Goal: Task Accomplishment & Management: Manage account settings

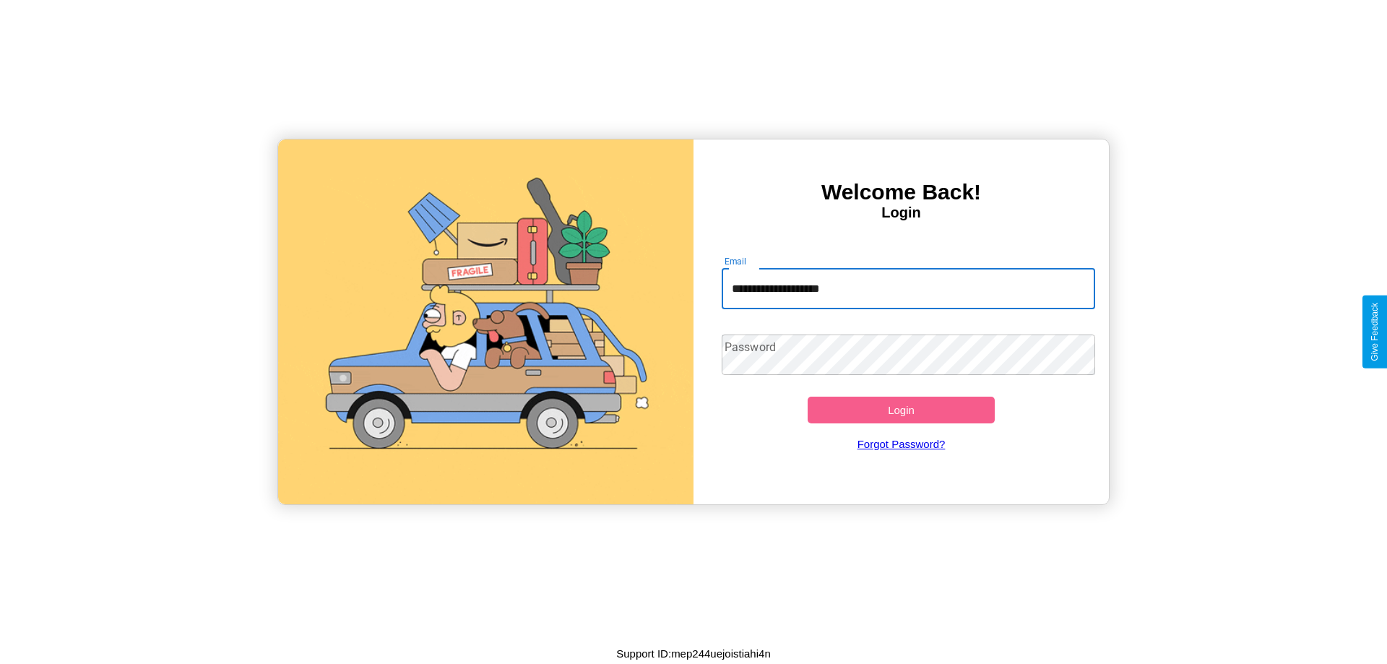
type input "**********"
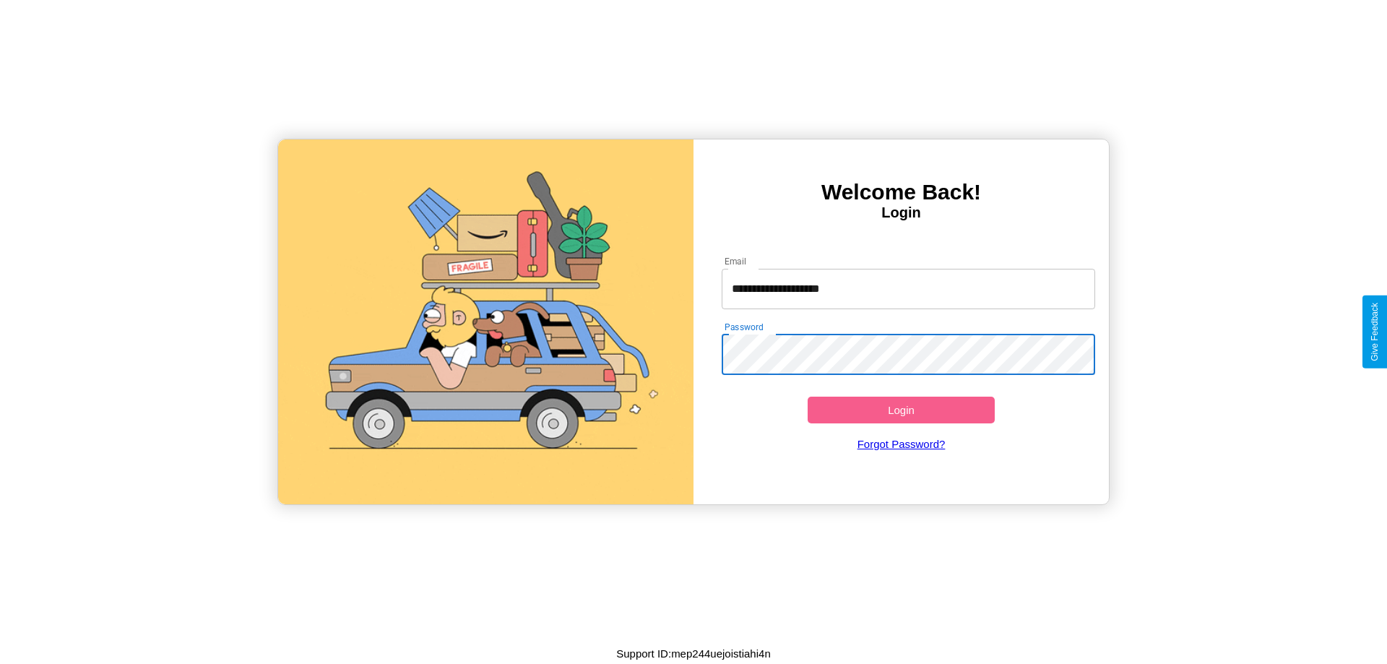
click at [901, 410] on button "Login" at bounding box center [901, 410] width 187 height 27
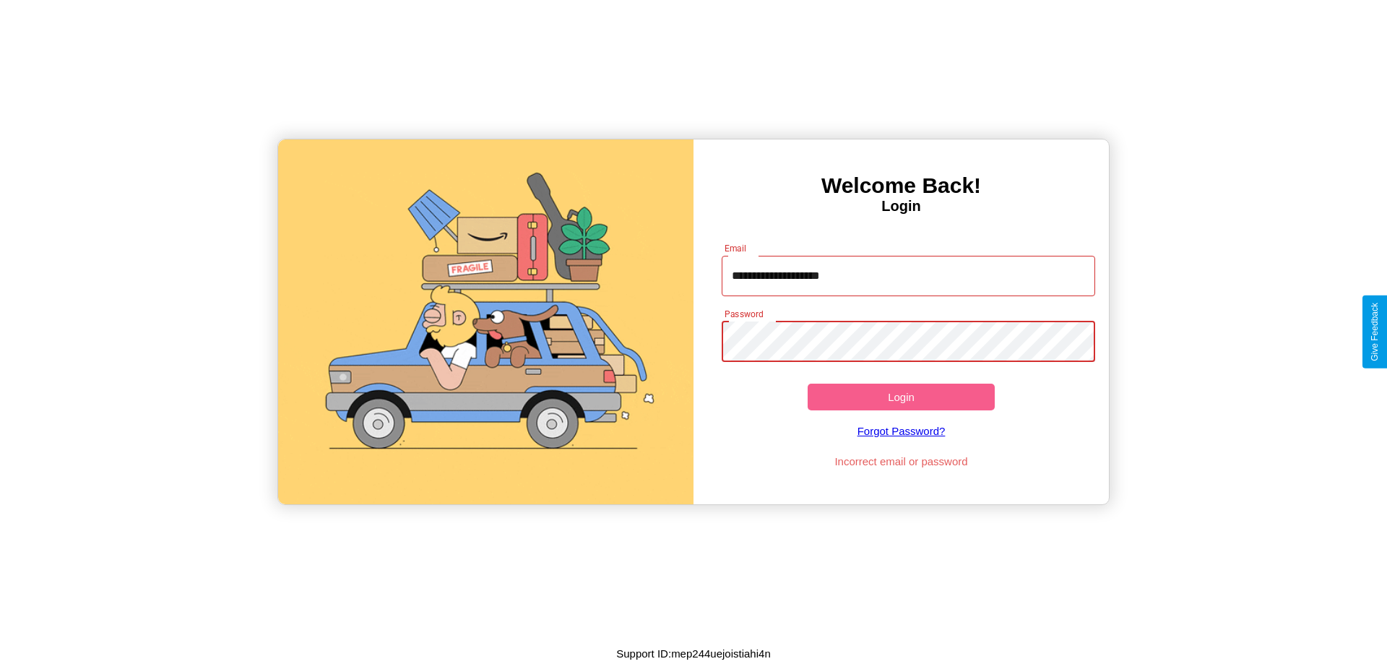
click at [901, 397] on button "Login" at bounding box center [901, 397] width 187 height 27
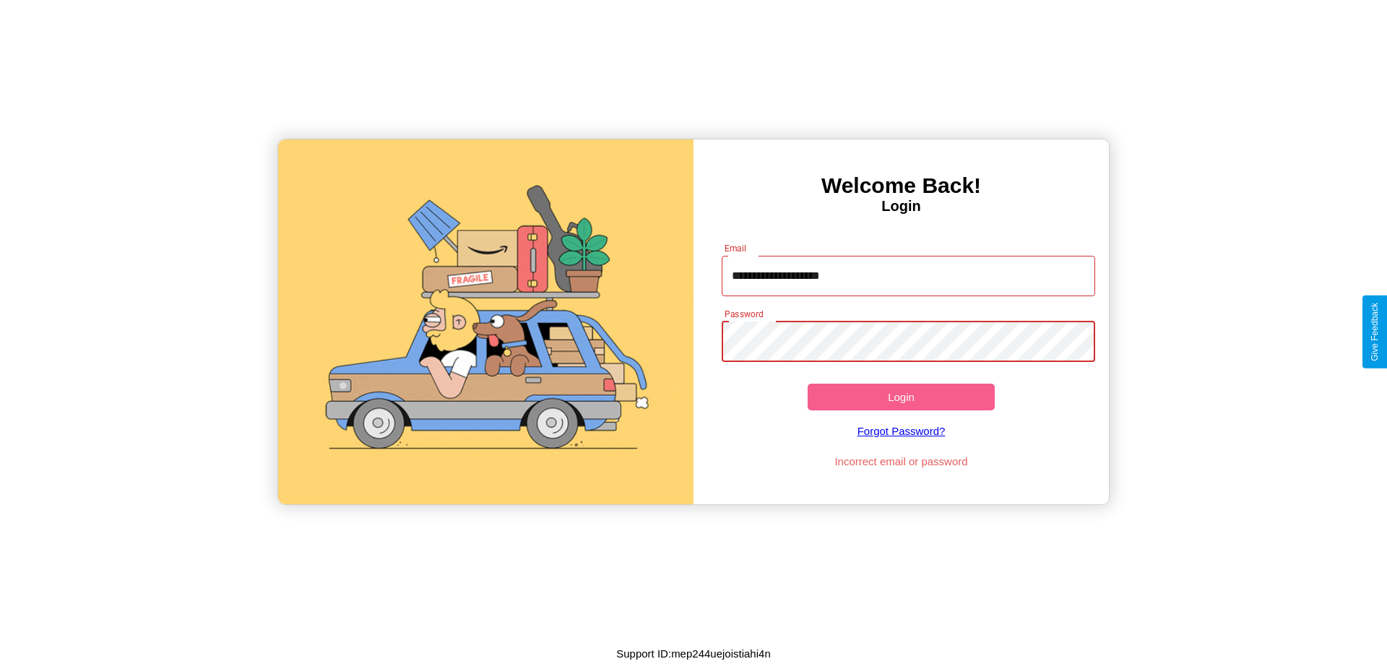
click at [901, 397] on button "Login" at bounding box center [901, 397] width 187 height 27
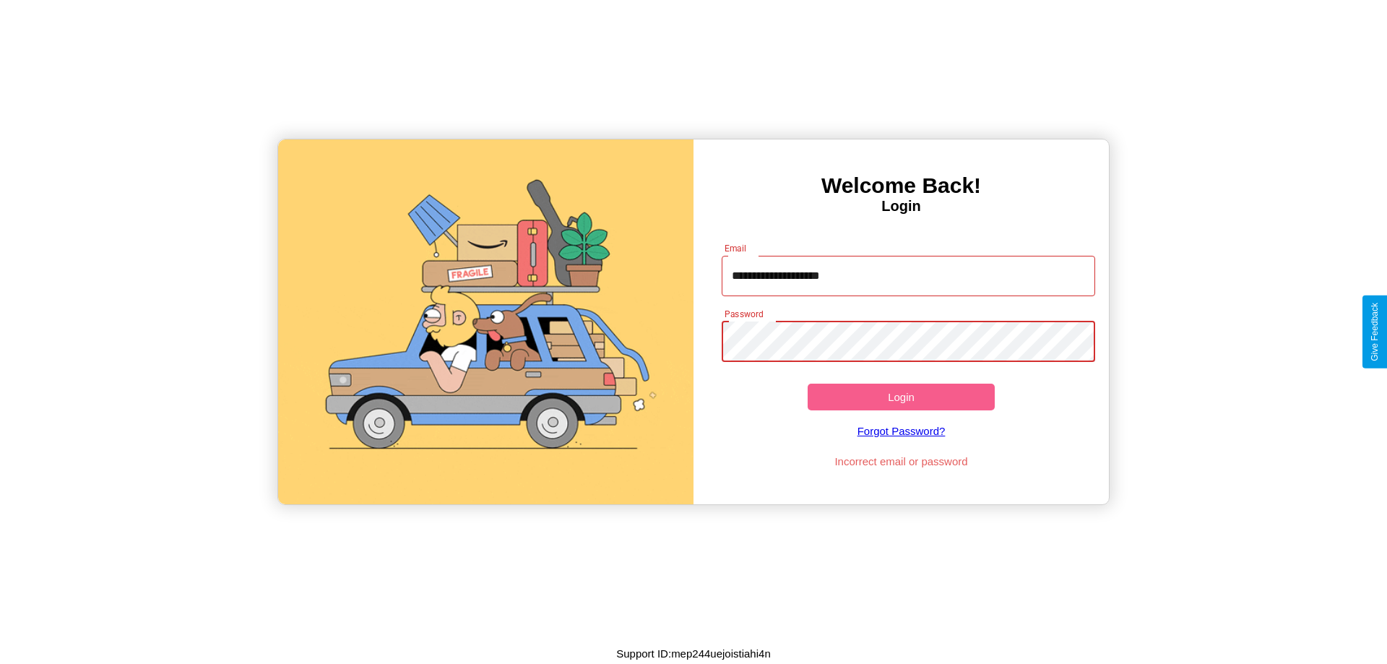
click at [901, 397] on button "Login" at bounding box center [901, 397] width 187 height 27
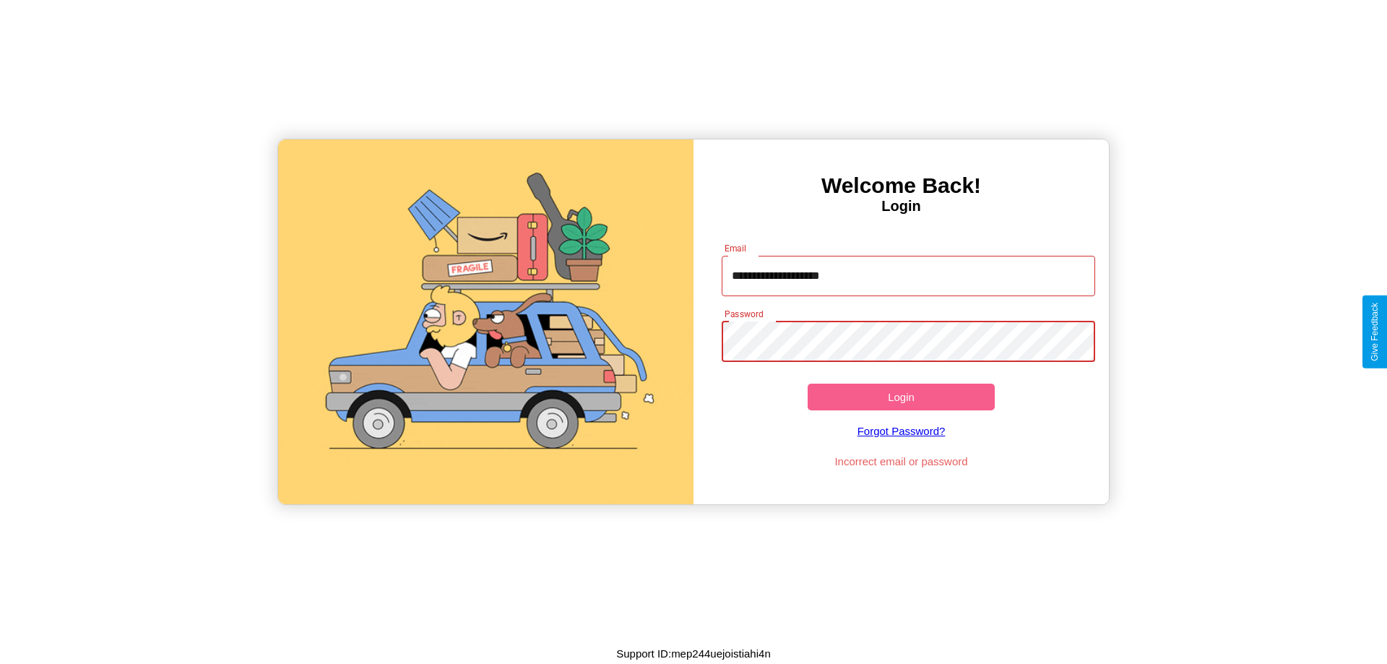
click at [901, 397] on button "Login" at bounding box center [901, 397] width 187 height 27
